Goal: Register for event/course

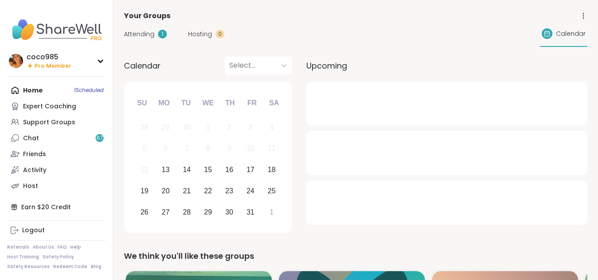
click at [71, 135] on link "Chat 67" at bounding box center [56, 138] width 99 height 16
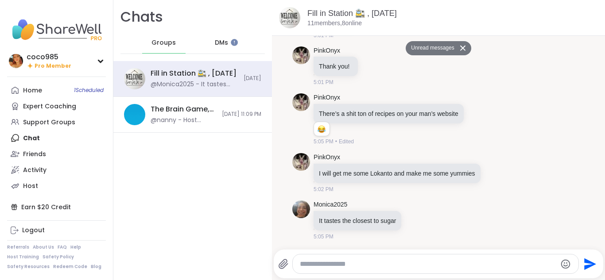
click at [46, 119] on div "Support Groups" at bounding box center [49, 122] width 52 height 9
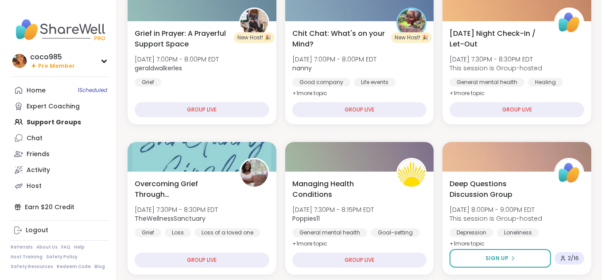
scroll to position [273, 0]
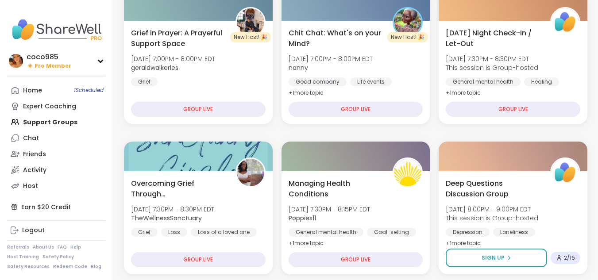
click at [464, 209] on span "Mon, Oct 13 | 8:00PM - 9:00PM EDT" at bounding box center [492, 209] width 93 height 9
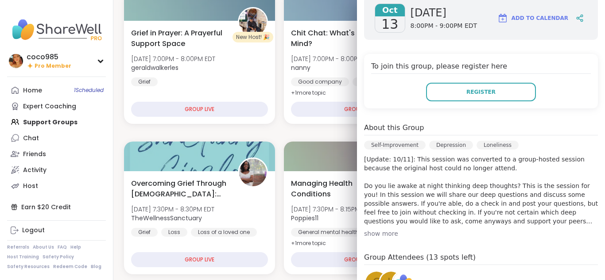
scroll to position [149, 0]
click at [374, 212] on div "About this Group Self-Improvement Depression Loneliness [Update: 10/11]: This s…" at bounding box center [481, 180] width 234 height 116
click at [370, 229] on div "show more" at bounding box center [481, 233] width 234 height 9
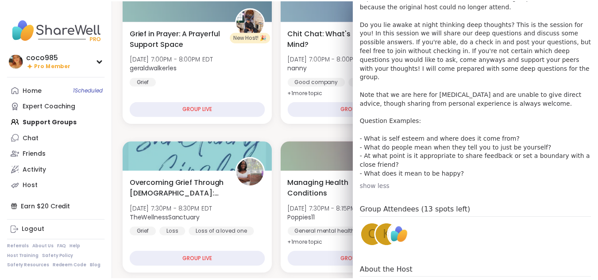
scroll to position [354, 0]
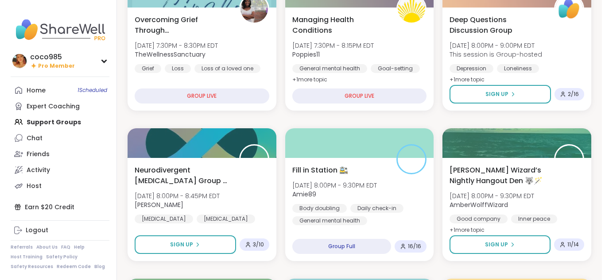
scroll to position [436, 0]
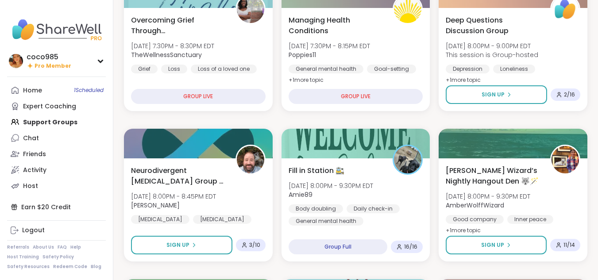
click at [359, 203] on div "Fill in Station 🚉 Mon, Oct 13 | 8:00PM - 9:30PM EDT Amie89 Body doubling Daily …" at bounding box center [356, 196] width 135 height 60
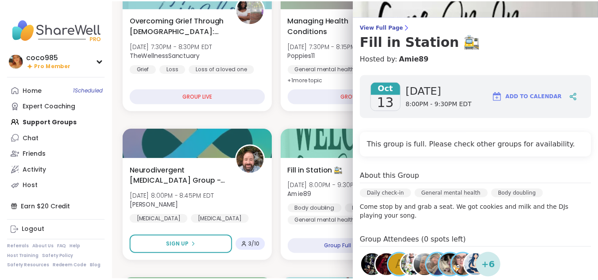
scroll to position [55, 0]
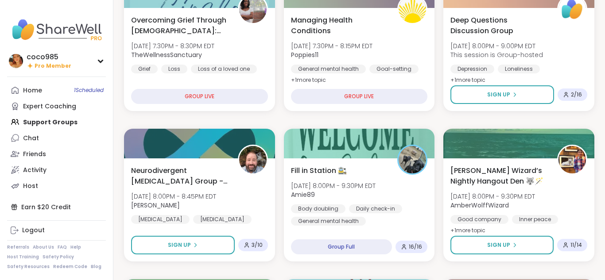
click at [299, 187] on span "[DATE] 8:00PM - 9:30PM EDT" at bounding box center [333, 185] width 85 height 9
click at [310, 188] on span "[DATE] 8:00PM - 9:30PM EDT" at bounding box center [333, 185] width 85 height 9
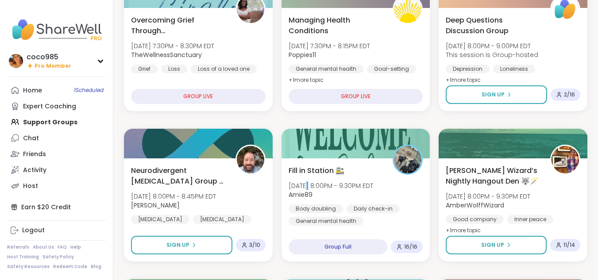
drag, startPoint x: 310, startPoint y: 188, endPoint x: 305, endPoint y: 190, distance: 4.8
click at [305, 190] on div "Mon, Oct 13 | 8:00PM - 9:30PM EDT Amie89" at bounding box center [331, 190] width 85 height 18
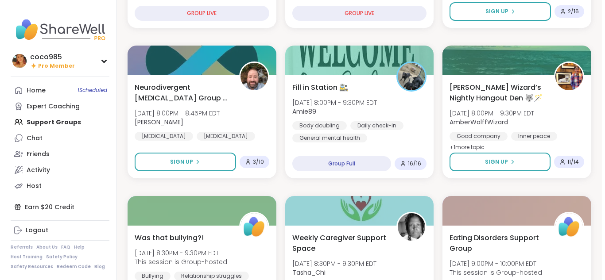
scroll to position [524, 0]
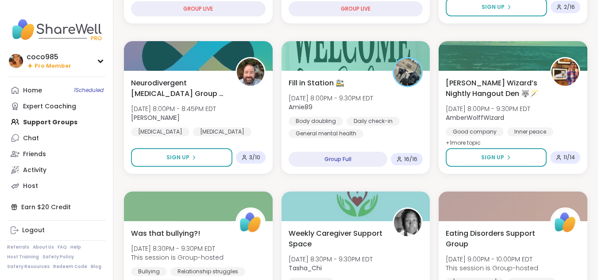
click at [484, 250] on div "Eating Disorders Support Group Mon, Oct 13 | 9:00PM - 10:00PM EDT This session …" at bounding box center [513, 263] width 135 height 71
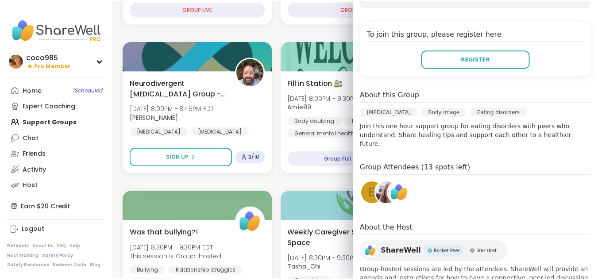
scroll to position [135, 0]
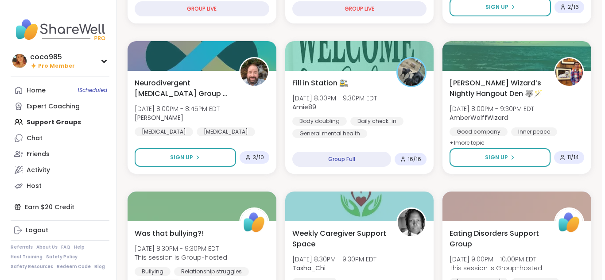
scroll to position [516, 0]
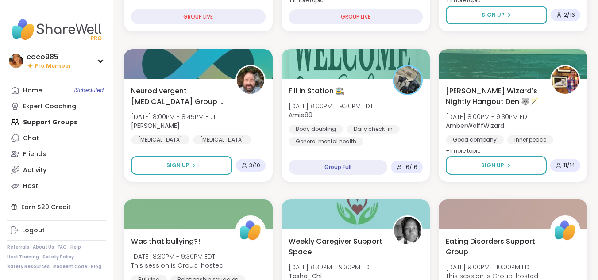
click at [337, 166] on div "Group Full" at bounding box center [338, 167] width 99 height 15
click at [348, 153] on div "Fill in Station 🚉 Mon, Oct 13 | 8:00PM - 9:30PM EDT Amie89 Body doubling Daily …" at bounding box center [355, 130] width 149 height 103
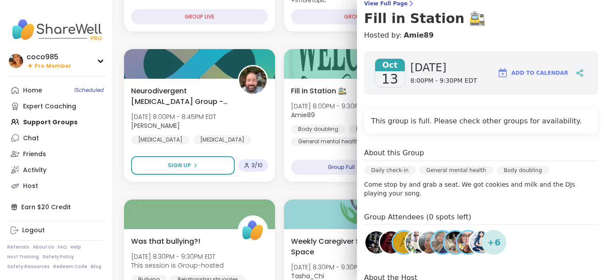
scroll to position [86, 0]
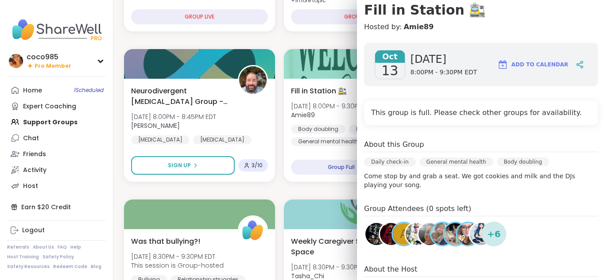
click at [431, 239] on img at bounding box center [442, 234] width 22 height 22
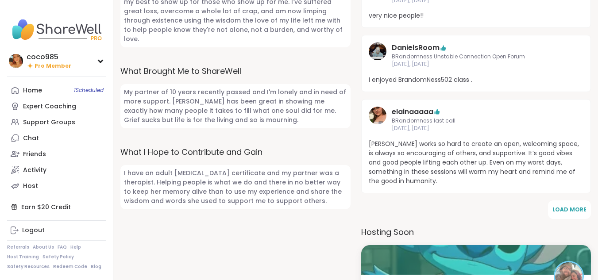
scroll to position [447, 0]
click at [85, 117] on link "Support Groups" at bounding box center [56, 122] width 99 height 16
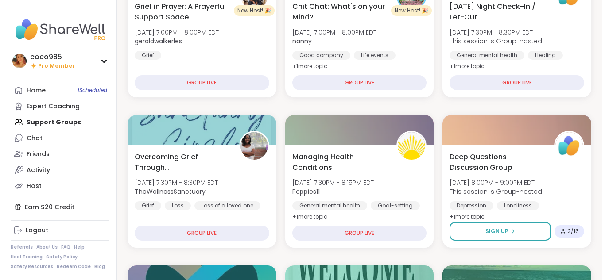
scroll to position [302, 0]
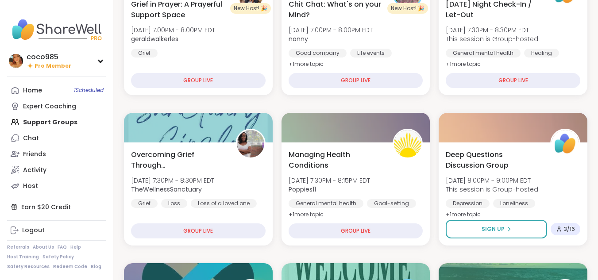
click at [500, 181] on span "Mon, Oct 13 | 8:00PM - 9:00PM EDT" at bounding box center [492, 180] width 93 height 9
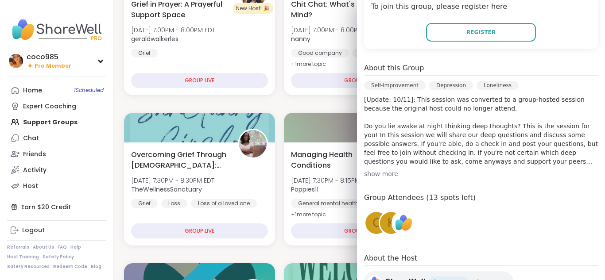
scroll to position [247, 0]
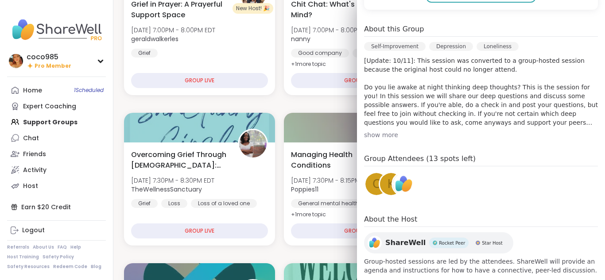
click at [308, 174] on div "Managing Health Conditions Mon, Oct 13 | 7:30PM - 8:15PM EDT Poppies11 General …" at bounding box center [359, 185] width 137 height 71
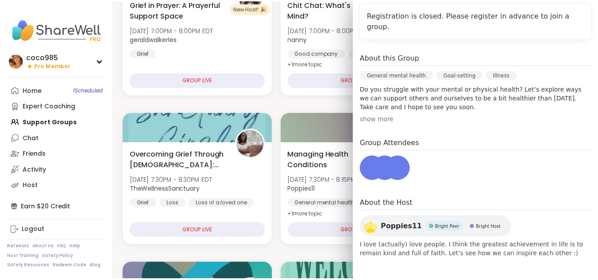
scroll to position [174, 0]
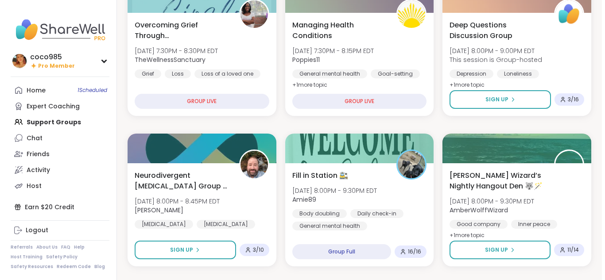
scroll to position [431, 0]
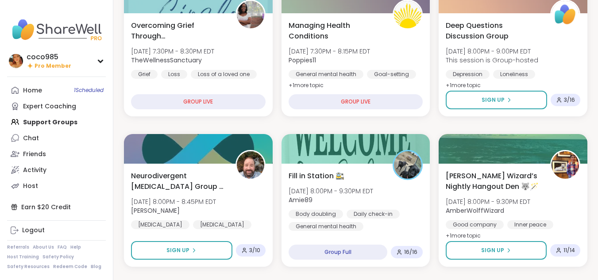
click at [530, 201] on span "[DATE] 8:00PM - 9:30PM EDT" at bounding box center [488, 201] width 85 height 9
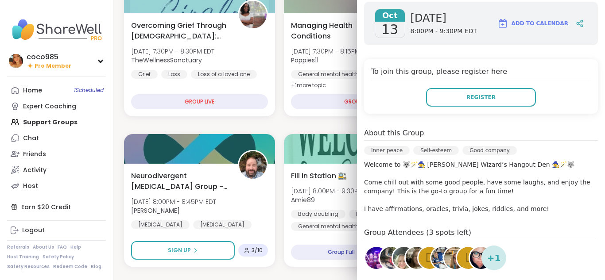
scroll to position [144, 0]
click at [269, 198] on div "Neurodivergent Peer Support Group - Monday Mon, Oct 13 | 8:00PM - 8:45PM EDT Br…" at bounding box center [199, 215] width 151 height 103
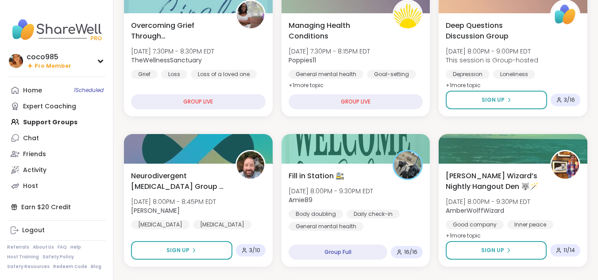
click at [412, 211] on div "Body doubling Daily check-in General mental health" at bounding box center [356, 220] width 135 height 21
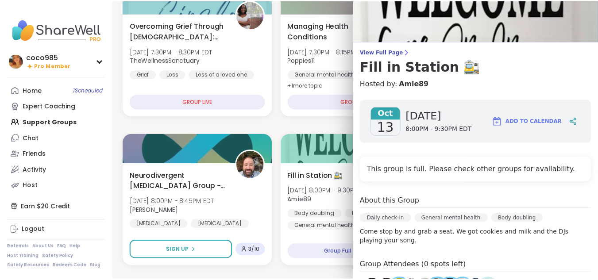
scroll to position [31, 0]
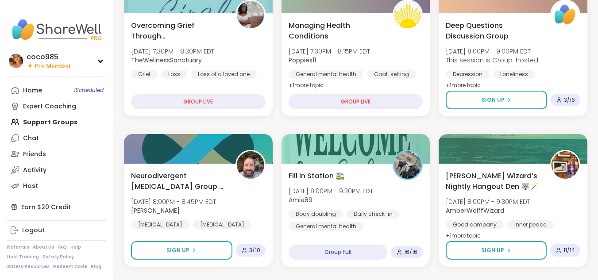
click at [495, 254] on span "Sign Up" at bounding box center [492, 251] width 23 height 8
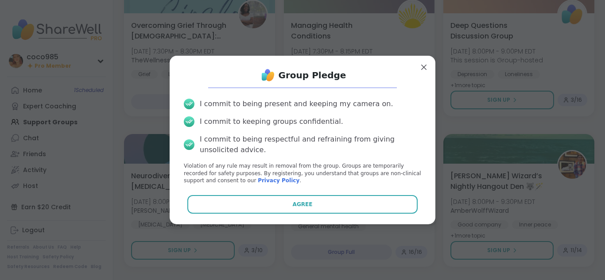
click at [397, 200] on button "Agree" at bounding box center [302, 204] width 231 height 19
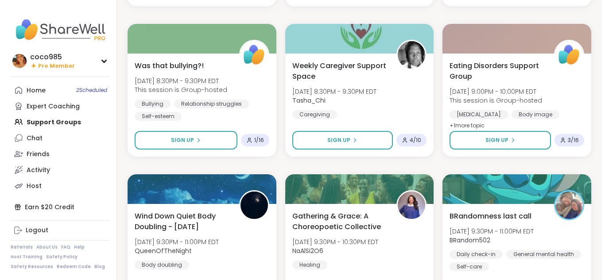
scroll to position [690, 0]
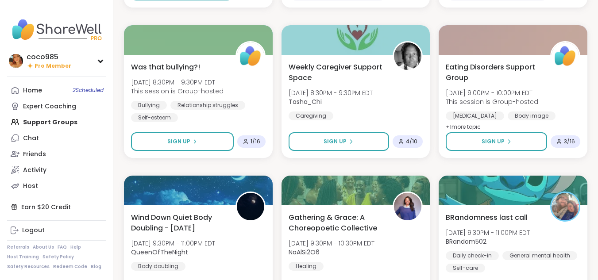
click at [524, 111] on div "Eating Disorders Support Group Mon, Oct 13 | 9:00PM - 10:00PM EDT This session …" at bounding box center [513, 97] width 135 height 71
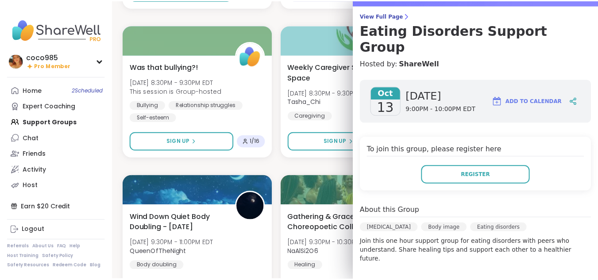
scroll to position [182, 0]
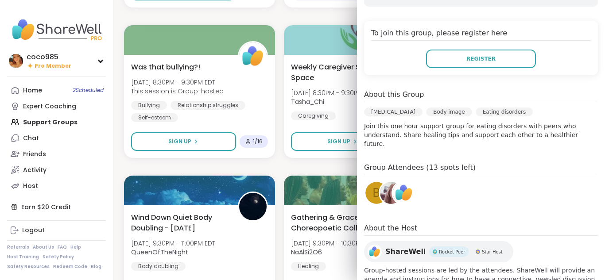
click at [486, 50] on button "Register" at bounding box center [481, 59] width 110 height 19
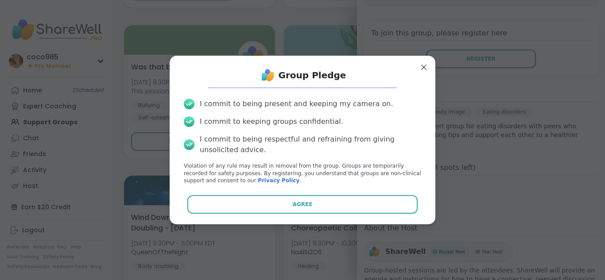
click at [277, 202] on button "Agree" at bounding box center [302, 204] width 231 height 19
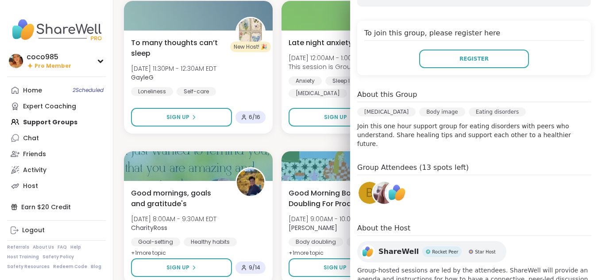
scroll to position [1319, 0]
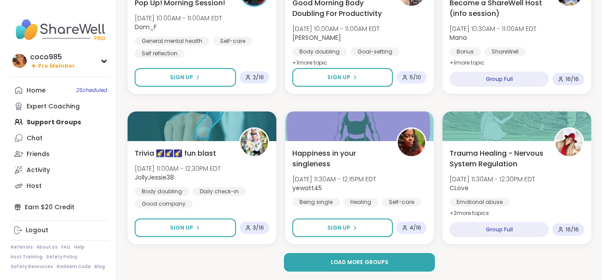
scroll to position [1658, 0]
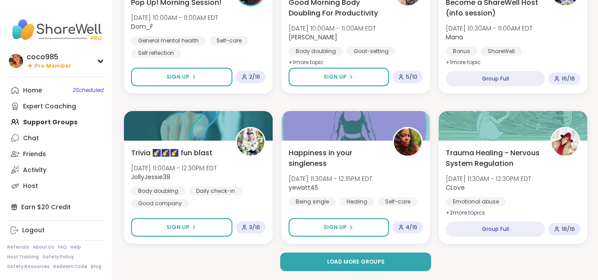
click at [243, 196] on div "Body doubling Daily check-in Good company" at bounding box center [198, 197] width 135 height 21
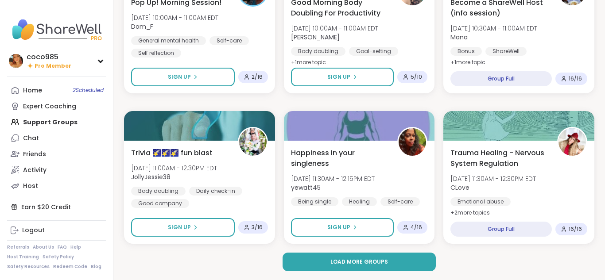
click at [66, 108] on div "Expert Coaching" at bounding box center [49, 106] width 53 height 9
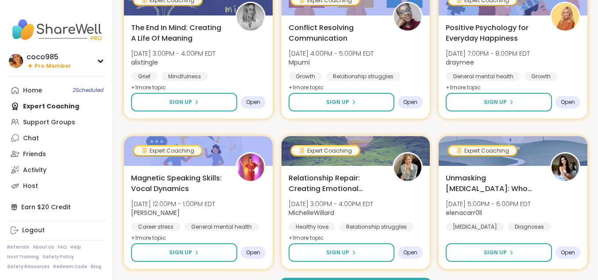
scroll to position [1652, 0]
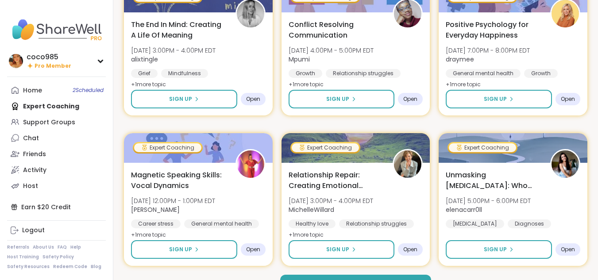
click at [308, 219] on div "Relationship Repair: Creating Emotional Safety Thu, Oct 23 | 3:00PM - 4:00PM ED…" at bounding box center [356, 205] width 135 height 71
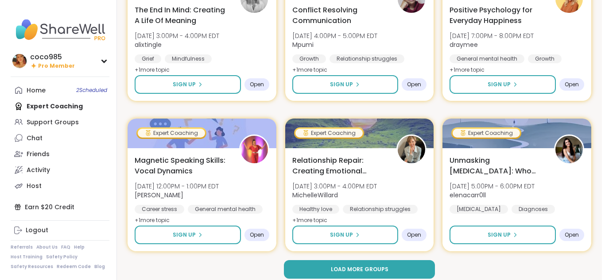
scroll to position [1668, 0]
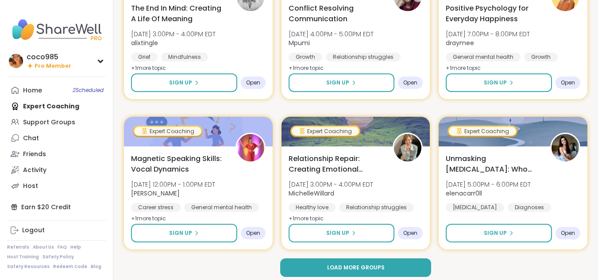
click at [247, 188] on div "Magnetic Speaking Skills: Vocal Dynamics Thu, Oct 23 | 12:00PM - 1:00PM EDT Lis…" at bounding box center [198, 189] width 135 height 71
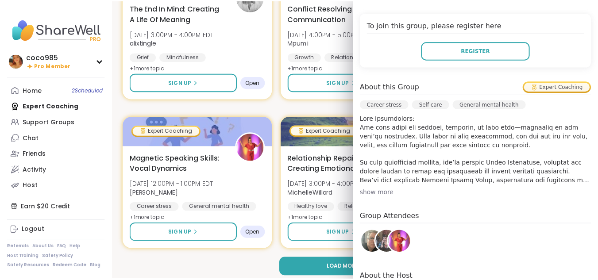
scroll to position [191, 0]
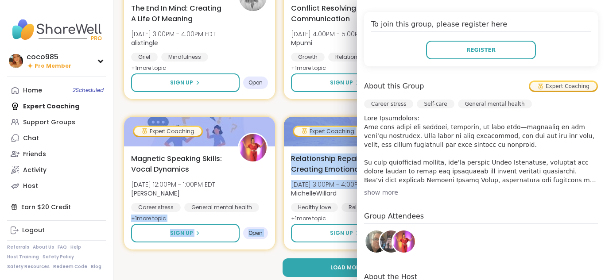
drag, startPoint x: 281, startPoint y: 189, endPoint x: 264, endPoint y: 213, distance: 29.5
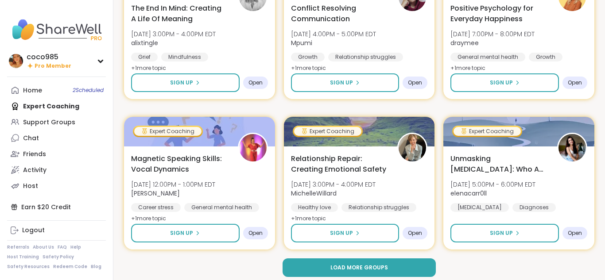
click at [262, 266] on div "Load more groups" at bounding box center [359, 267] width 470 height 19
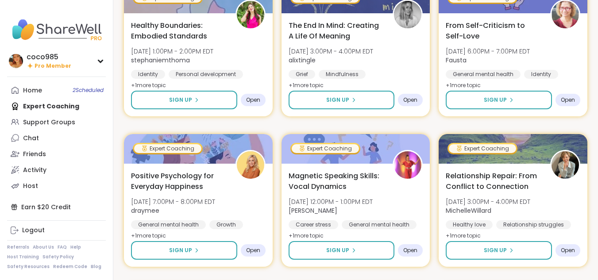
scroll to position [447, 0]
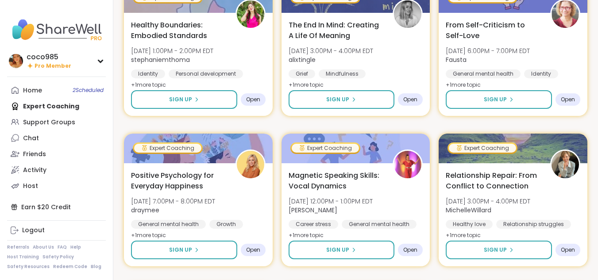
click at [345, 249] on span "Sign Up" at bounding box center [337, 250] width 23 height 8
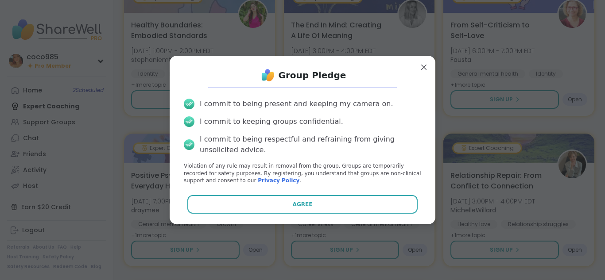
click at [347, 208] on button "Agree" at bounding box center [302, 204] width 231 height 19
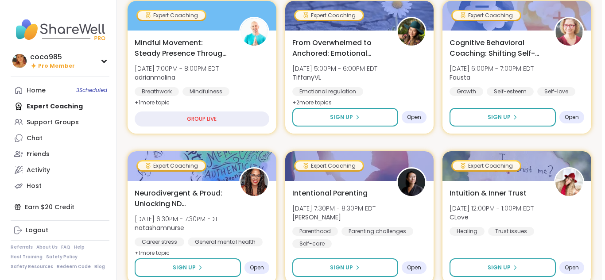
scroll to position [114, 0]
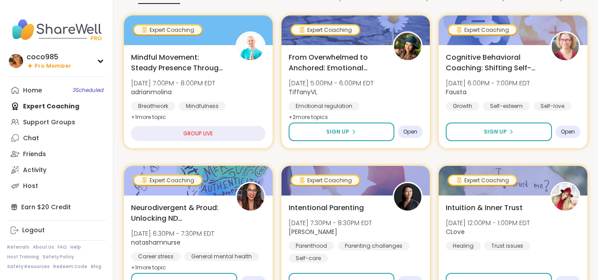
click at [370, 52] on span "From Overwhelmed to Anchored: Emotional Regulation" at bounding box center [336, 62] width 95 height 21
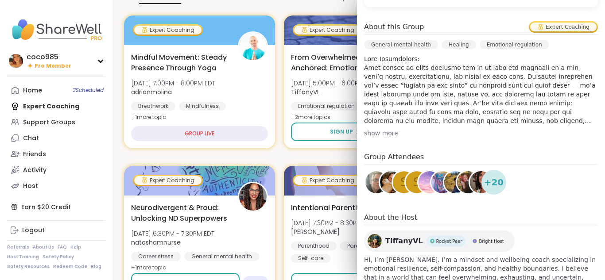
scroll to position [291, 0]
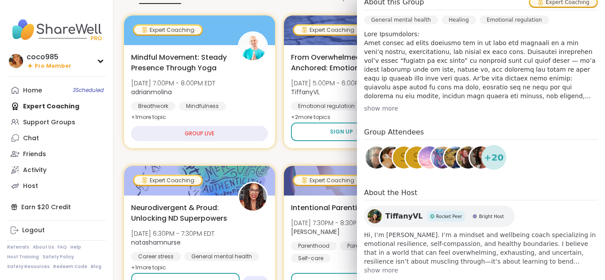
click at [368, 88] on div "About this Group Expert Coaching General mental health Healing Emotional regula…" at bounding box center [481, 54] width 234 height 116
click at [366, 104] on div "show more" at bounding box center [481, 108] width 234 height 9
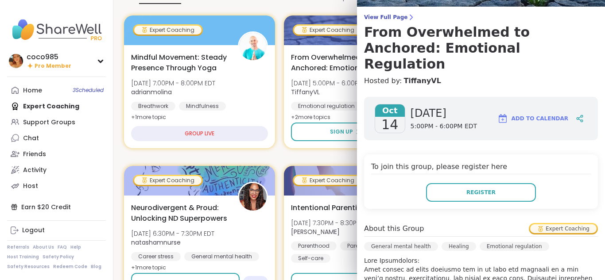
scroll to position [63, 0]
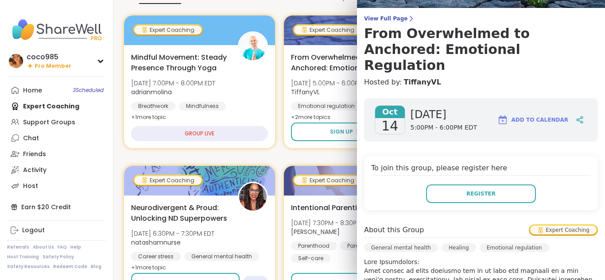
click at [466, 163] on h4 "To join this group, please register here" at bounding box center [481, 169] width 220 height 13
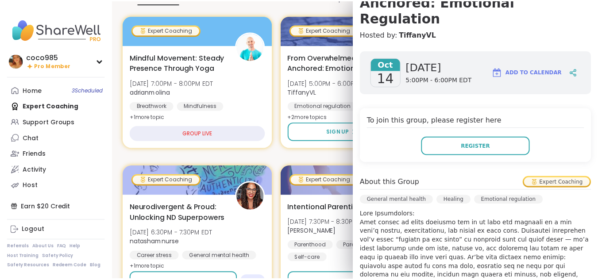
scroll to position [110, 0]
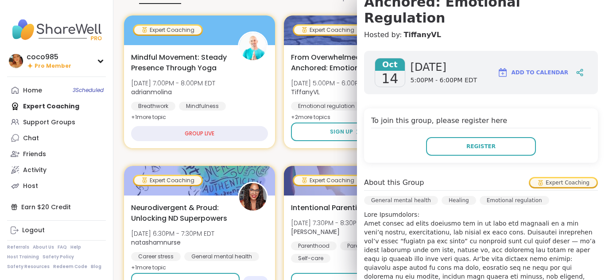
click at [469, 144] on div "To join this group, please register here Register" at bounding box center [481, 135] width 234 height 54
click at [468, 137] on button "Register" at bounding box center [481, 146] width 110 height 19
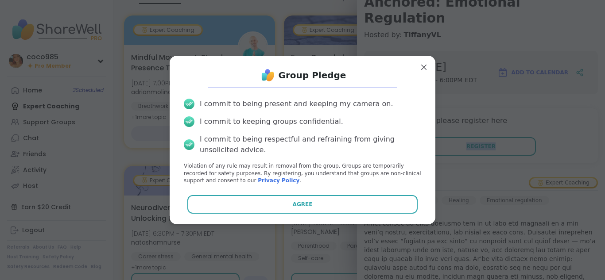
click at [325, 195] on button "Agree" at bounding box center [302, 204] width 231 height 19
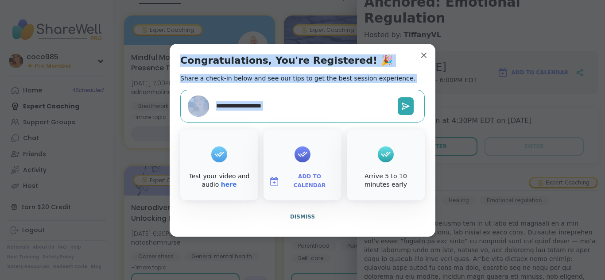
click at [420, 61] on div "Congratulations, You're Registered! 🎉 Share a check-in below and see our tips t…" at bounding box center [303, 140] width 266 height 193
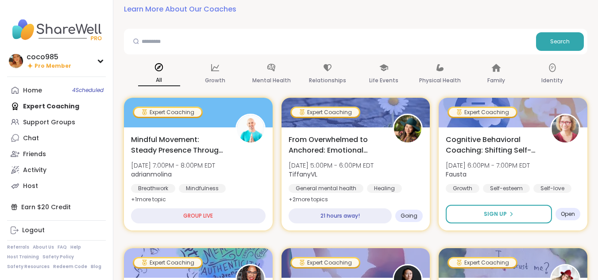
scroll to position [31, 0]
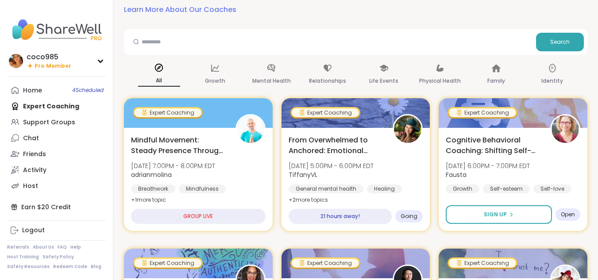
click at [42, 185] on link "Host" at bounding box center [56, 186] width 99 height 16
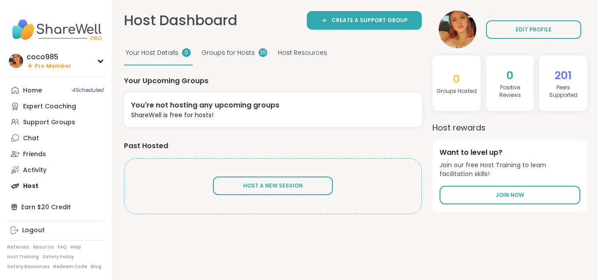
click at [288, 59] on div "Host Resources" at bounding box center [302, 53] width 53 height 24
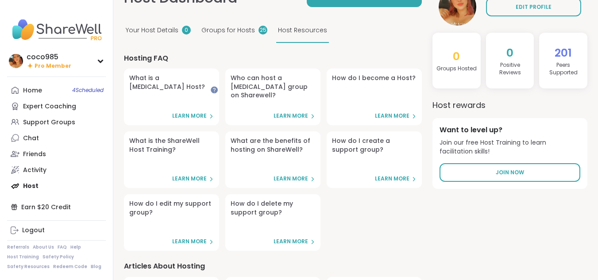
scroll to position [19, 0]
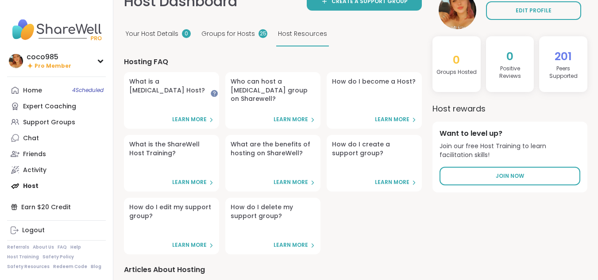
click at [39, 123] on div "Support Groups" at bounding box center [49, 122] width 52 height 9
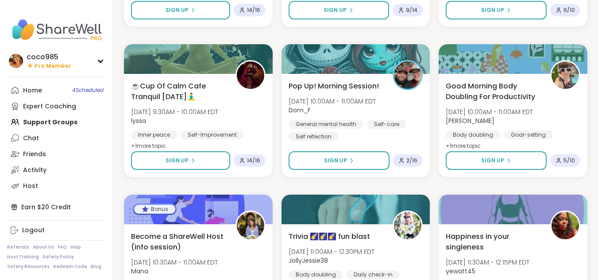
scroll to position [1658, 0]
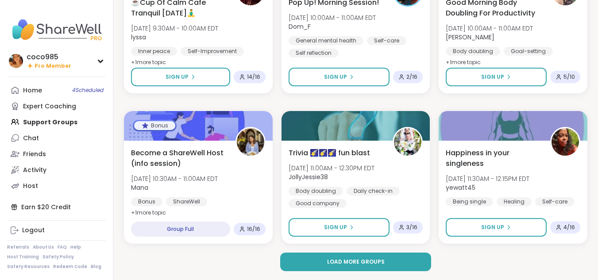
click at [390, 254] on button "Load more groups" at bounding box center [355, 262] width 151 height 19
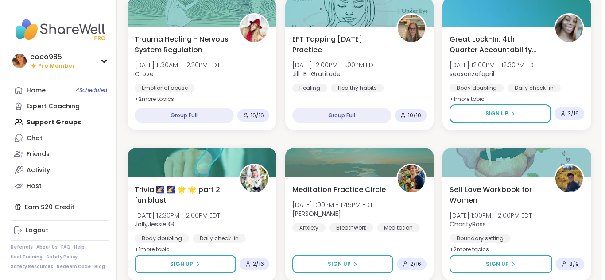
scroll to position [1923, 0]
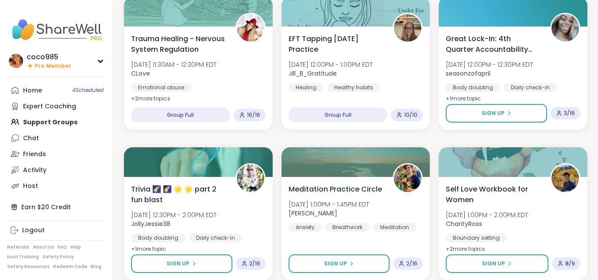
click at [515, 245] on div "Boundary setting General mental health Self-esteem" at bounding box center [513, 244] width 135 height 21
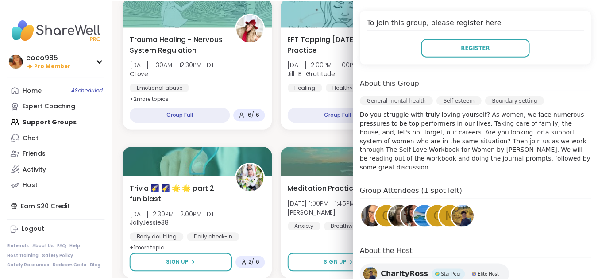
scroll to position [193, 0]
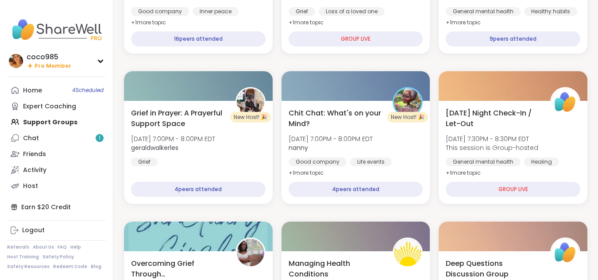
click at [90, 136] on link "Chat 1" at bounding box center [56, 138] width 99 height 16
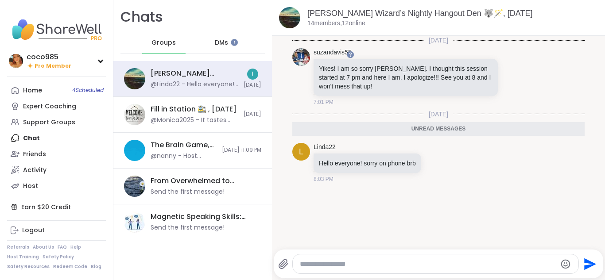
click at [31, 96] on link "Home 4 Scheduled" at bounding box center [56, 90] width 99 height 16
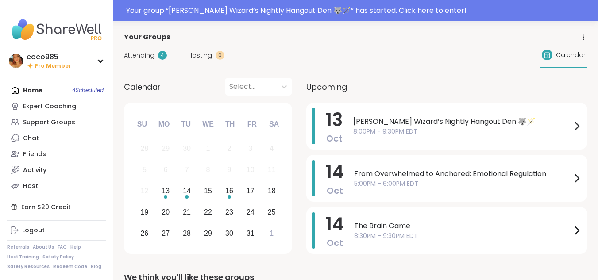
click at [60, 102] on div "Expert Coaching" at bounding box center [49, 106] width 53 height 9
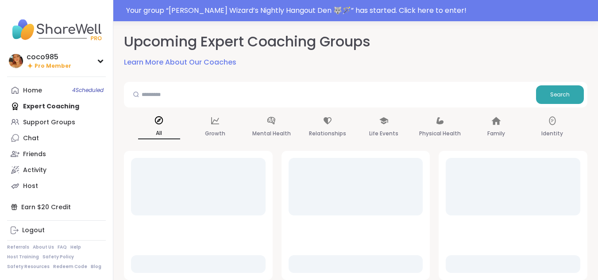
click at [51, 120] on div "Support Groups" at bounding box center [49, 122] width 52 height 9
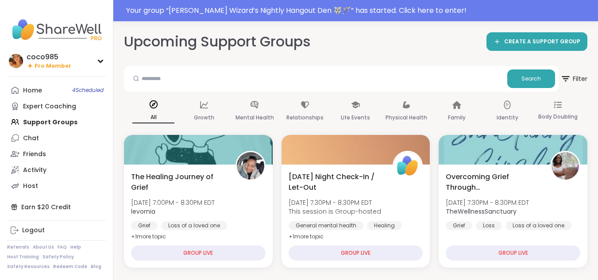
click at [41, 134] on link "Chat" at bounding box center [56, 138] width 99 height 16
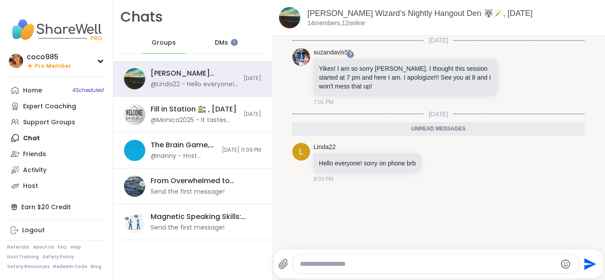
click at [171, 75] on div "Wolff Wizard’s Nightly Hangout Den 🐺🪄, Oct 13" at bounding box center [194, 74] width 88 height 10
click at [372, 18] on link "Wolff Wizard’s Nightly Hangout Den 🐺🪄, Oct 13" at bounding box center [419, 13] width 225 height 9
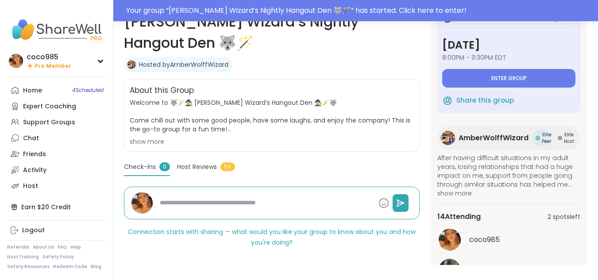
scroll to position [134, 0]
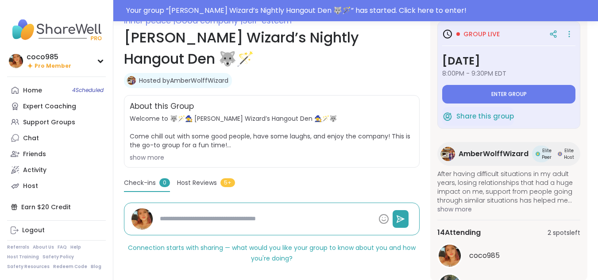
click at [57, 92] on link "Home 4 Scheduled" at bounding box center [56, 90] width 99 height 16
type textarea "*"
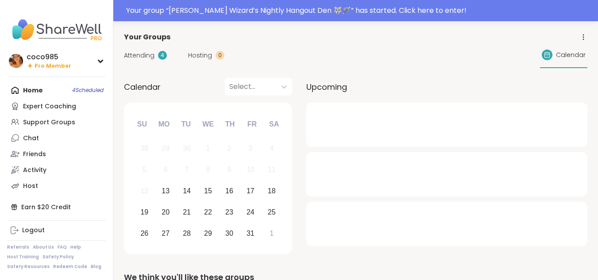
click at [146, 58] on span "Attending" at bounding box center [139, 55] width 31 height 9
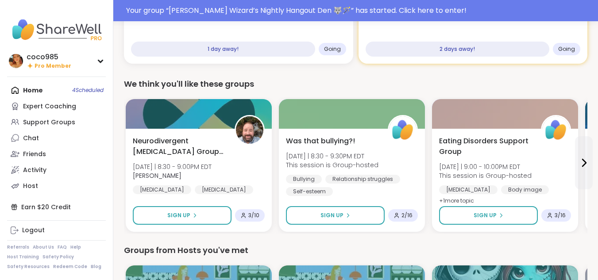
scroll to position [288, 0]
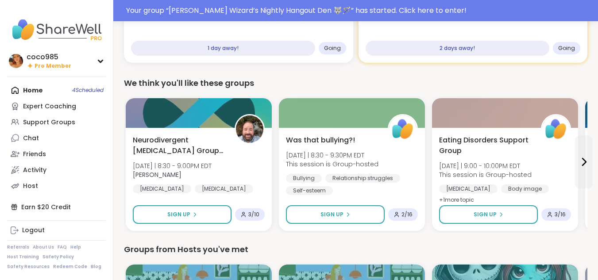
click at [482, 214] on span "Sign Up" at bounding box center [485, 215] width 23 height 8
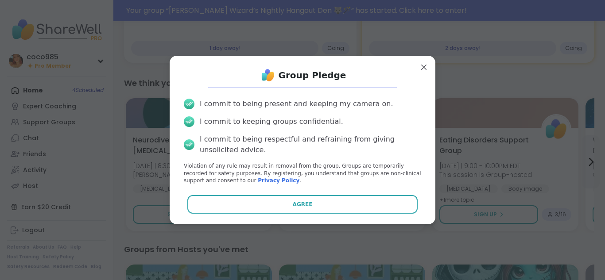
click at [315, 199] on button "Agree" at bounding box center [302, 204] width 231 height 19
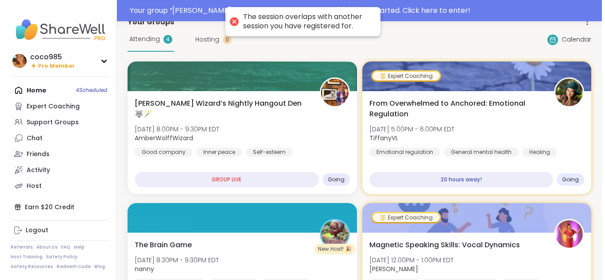
scroll to position [15, 0]
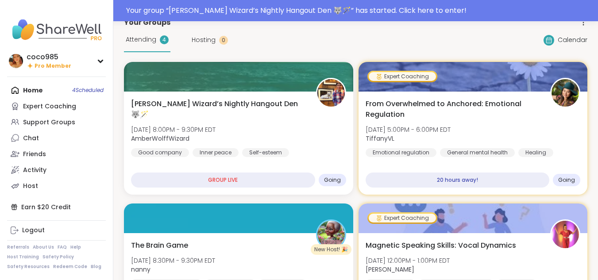
click at [324, 133] on div "Wolff Wizard’s Nightly Hangout Den 🐺🪄 Mon, Oct 13 | 8:00PM - 9:30PM EDT AmberWo…" at bounding box center [238, 128] width 215 height 58
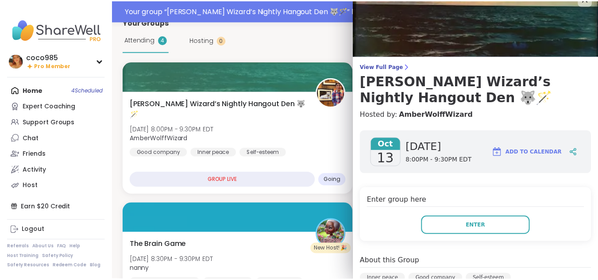
scroll to position [0, 0]
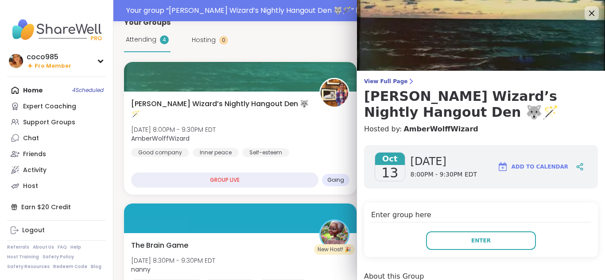
click at [589, 14] on icon at bounding box center [591, 13] width 5 height 5
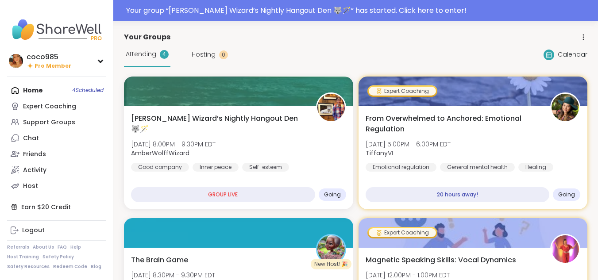
drag, startPoint x: 338, startPoint y: 197, endPoint x: 309, endPoint y: 187, distance: 30.4
click at [309, 187] on div "[PERSON_NAME] Wizard’s Nightly Hangout Den 🐺🪄 [DATE] 8:00PM - 9:30PM EDT AmberW…" at bounding box center [238, 157] width 229 height 103
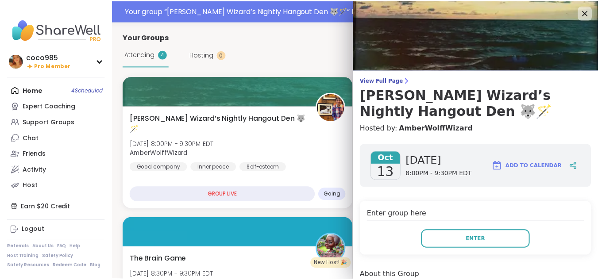
scroll to position [5, 0]
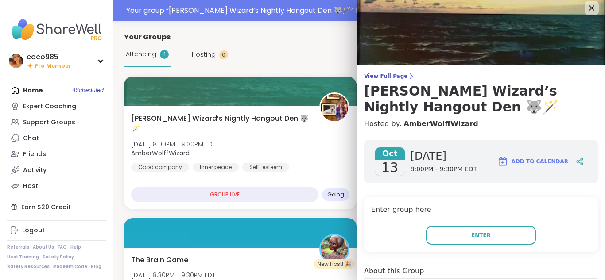
click at [586, 11] on icon at bounding box center [591, 8] width 11 height 11
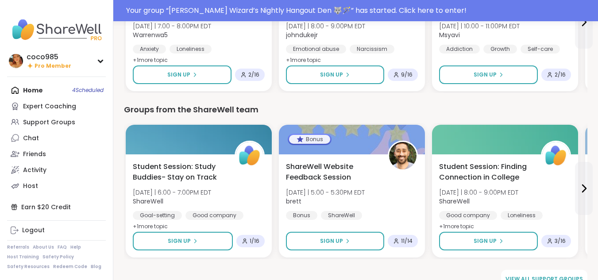
scroll to position [1277, 0]
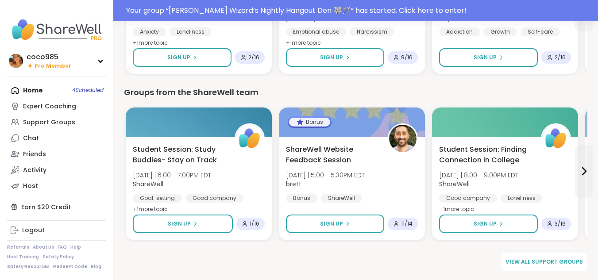
click at [49, 111] on link "Expert Coaching" at bounding box center [56, 106] width 99 height 16
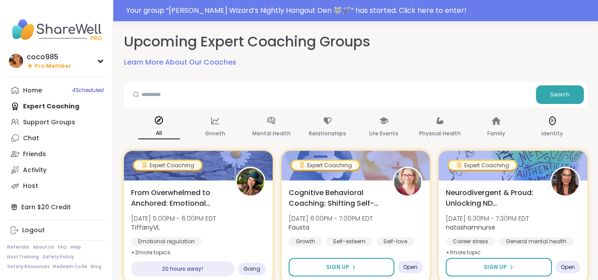
click at [551, 139] on div "Identity" at bounding box center [552, 127] width 42 height 33
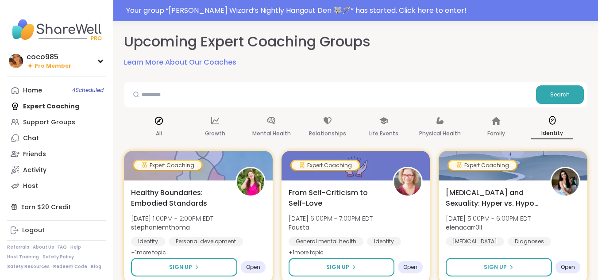
click at [162, 126] on div "All" at bounding box center [159, 127] width 42 height 33
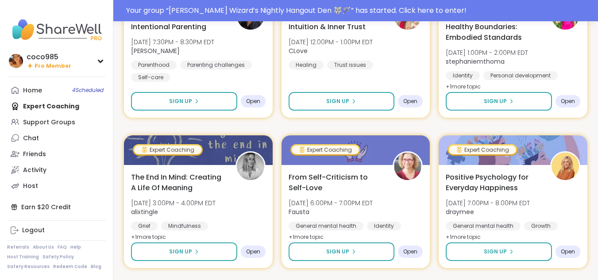
scroll to position [318, 0]
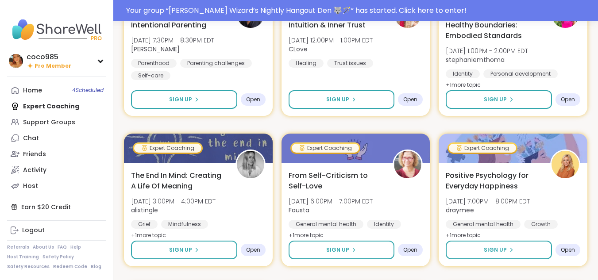
click at [32, 140] on div "Chat" at bounding box center [31, 138] width 16 height 9
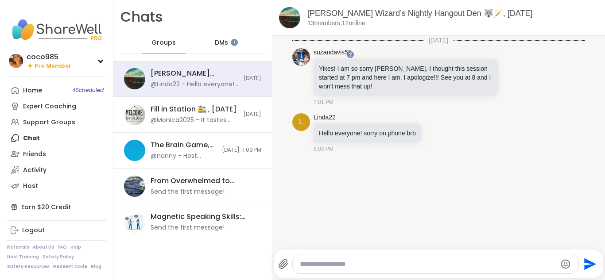
click at [216, 49] on div "DMs" at bounding box center [221, 42] width 43 height 21
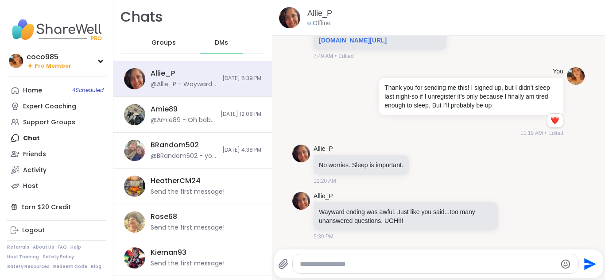
click at [159, 49] on div "Groups" at bounding box center [163, 42] width 43 height 21
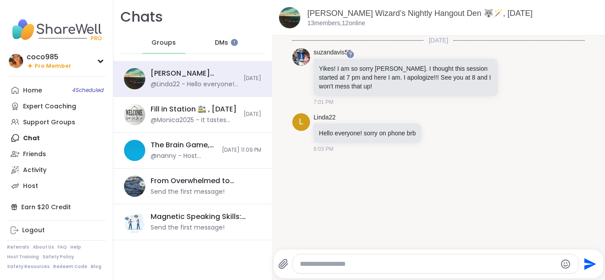
click at [53, 92] on link "Home 4 Scheduled" at bounding box center [56, 90] width 99 height 16
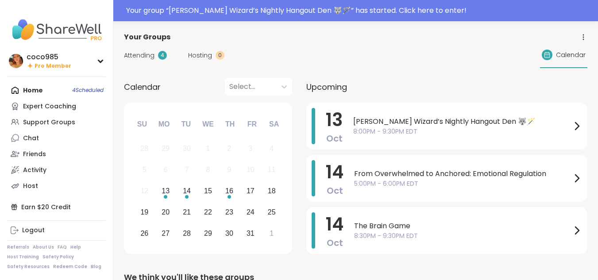
click at [195, 58] on span "Hosting" at bounding box center [200, 55] width 24 height 9
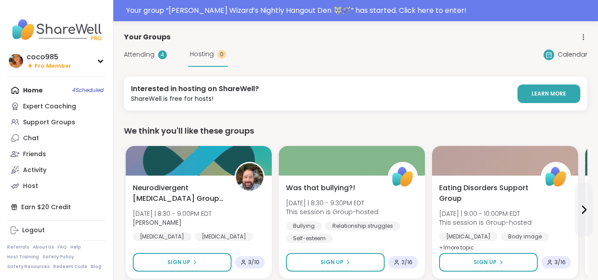
click at [156, 50] on div "Attending 4 Hosting 0" at bounding box center [176, 54] width 104 height 24
click at [154, 51] on div "Attending 4" at bounding box center [145, 54] width 43 height 9
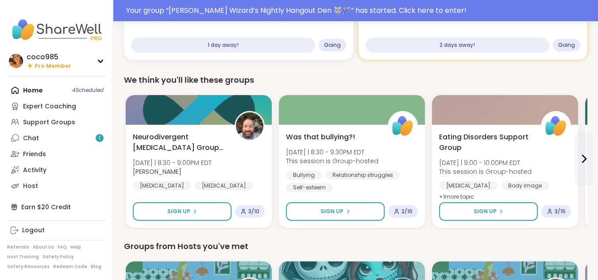
scroll to position [292, 0]
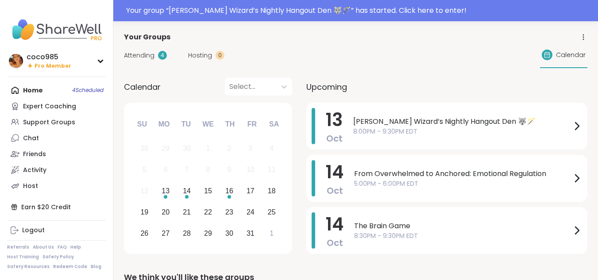
click at [144, 58] on span "Attending" at bounding box center [139, 55] width 31 height 9
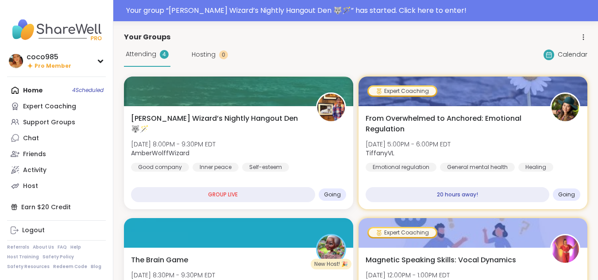
click at [212, 112] on div "[PERSON_NAME] Wizard’s Nightly Hangout Den 🐺🪄 [DATE] 8:00PM - 9:30PM EDT AmberW…" at bounding box center [238, 157] width 229 height 103
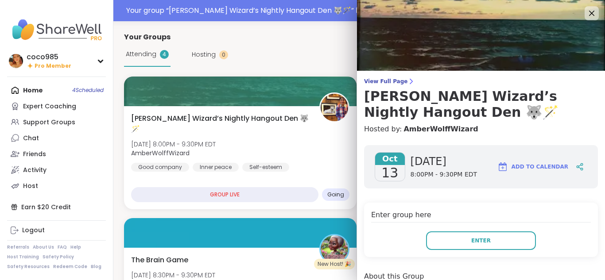
click at [452, 238] on button "Enter" at bounding box center [481, 240] width 110 height 19
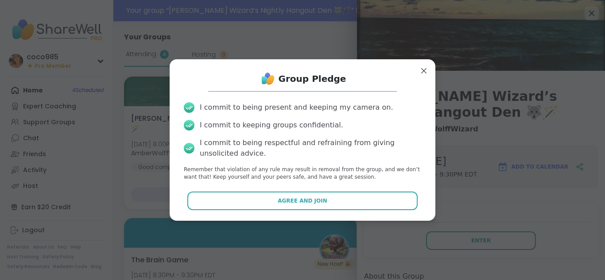
click at [371, 208] on button "Agree and Join" at bounding box center [302, 201] width 231 height 19
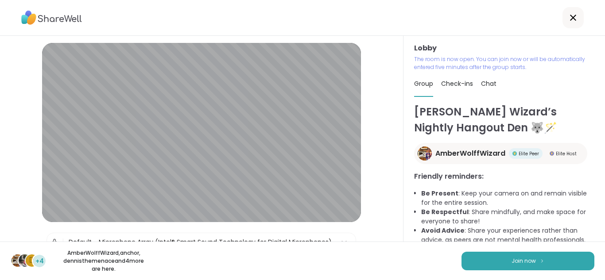
click at [516, 257] on span "Join now" at bounding box center [523, 261] width 24 height 8
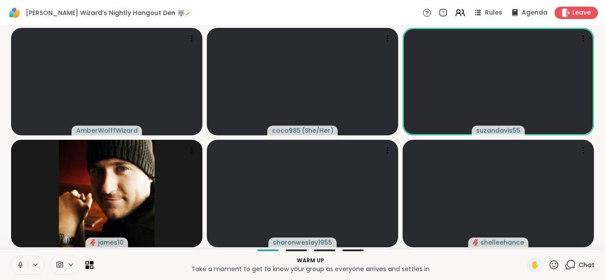
click at [19, 264] on icon at bounding box center [20, 264] width 2 height 4
